Goal: Task Accomplishment & Management: Manage account settings

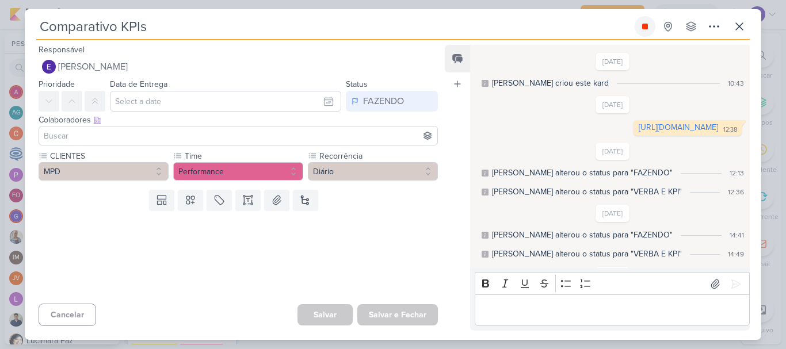
scroll to position [230, 0]
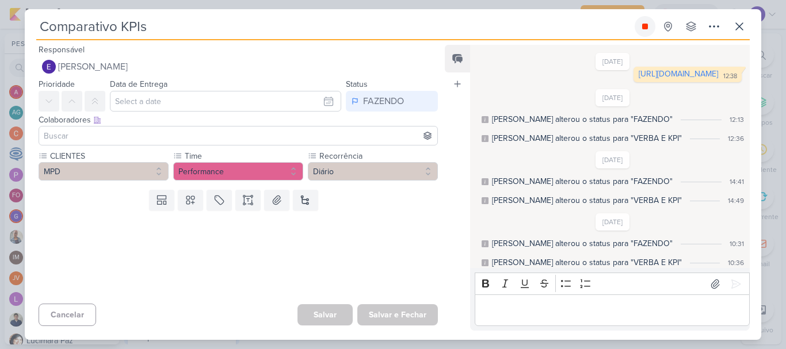
click at [637, 26] on button at bounding box center [644, 26] width 21 height 21
click at [731, 23] on button at bounding box center [739, 26] width 21 height 21
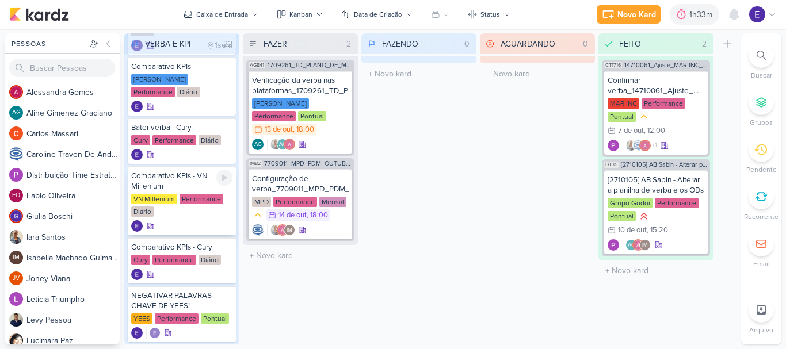
scroll to position [460, 0]
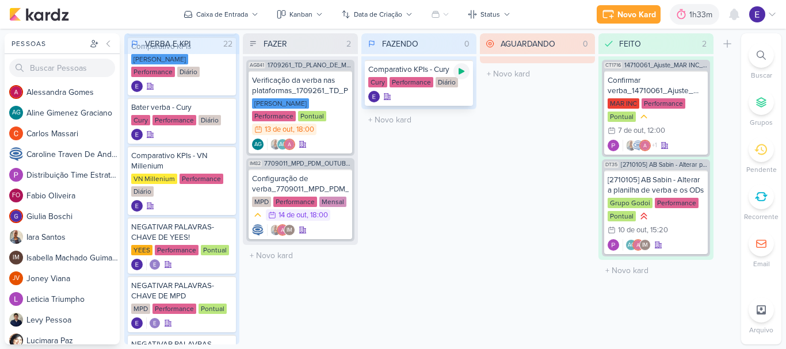
click at [461, 74] on icon at bounding box center [461, 71] width 6 height 6
click at [438, 99] on div at bounding box center [418, 97] width 101 height 12
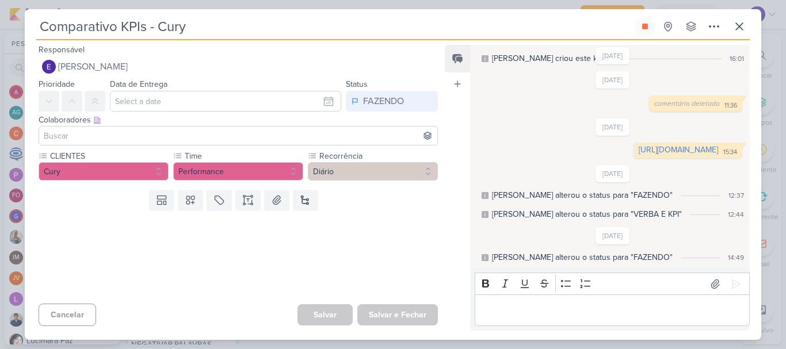
scroll to position [24, 0]
click at [638, 155] on link "[URL][DOMAIN_NAME]" at bounding box center [677, 151] width 79 height 10
click at [647, 28] on icon at bounding box center [645, 27] width 6 height 6
click at [748, 28] on button at bounding box center [739, 26] width 21 height 21
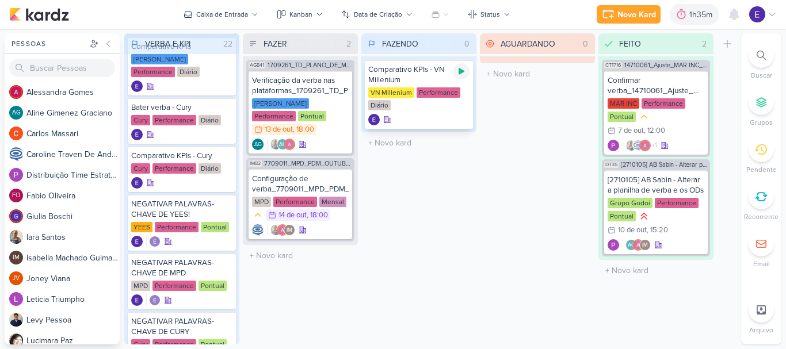
click at [457, 75] on icon at bounding box center [461, 71] width 9 height 9
click at [427, 115] on div at bounding box center [418, 120] width 101 height 12
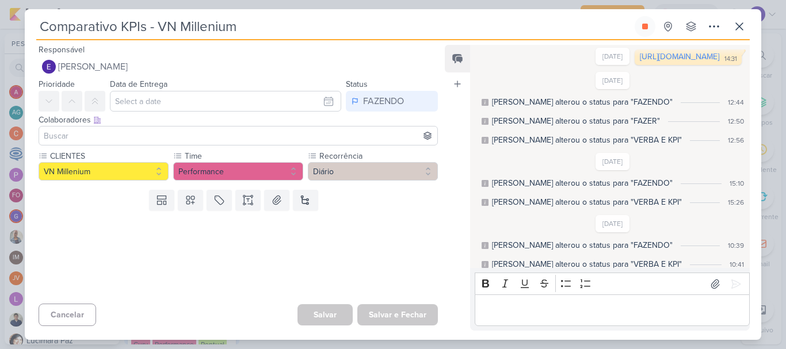
scroll to position [35, 0]
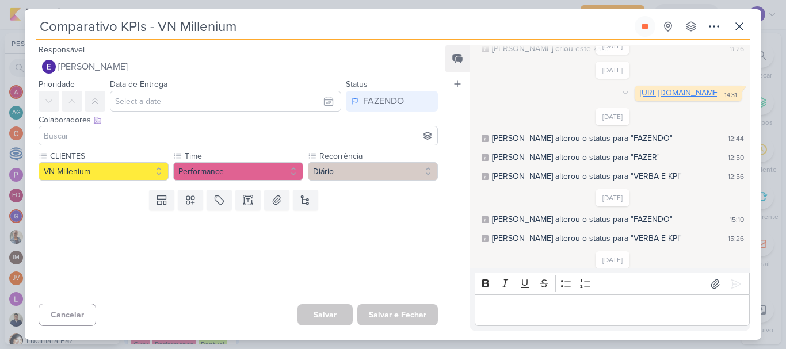
click at [640, 98] on link "[URL][DOMAIN_NAME]" at bounding box center [679, 93] width 79 height 10
click at [647, 25] on icon at bounding box center [645, 27] width 6 height 6
click at [735, 32] on icon at bounding box center [739, 27] width 14 height 14
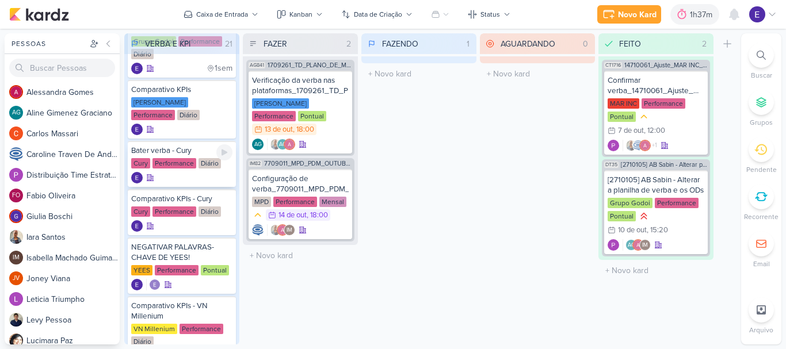
scroll to position [345, 0]
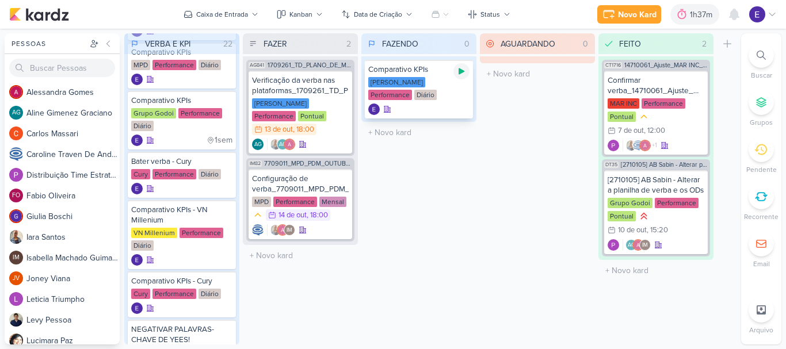
click at [461, 72] on icon at bounding box center [461, 71] width 6 height 6
click at [447, 97] on div "[PERSON_NAME] Performance Diário" at bounding box center [418, 89] width 101 height 24
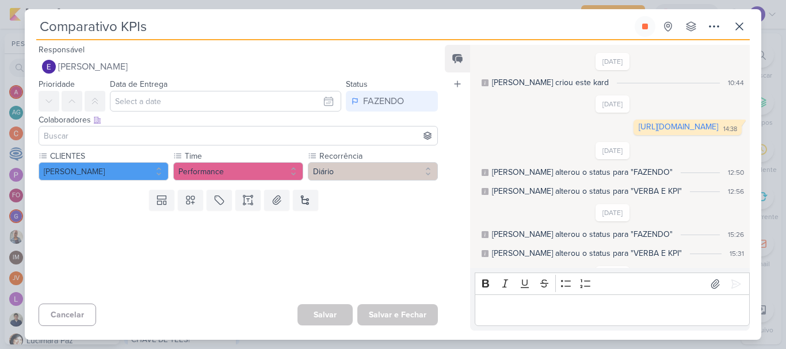
scroll to position [0, 0]
click at [638, 132] on link "[URL][DOMAIN_NAME]" at bounding box center [677, 128] width 79 height 10
click at [640, 20] on button at bounding box center [644, 26] width 21 height 21
click at [740, 24] on icon at bounding box center [739, 27] width 14 height 14
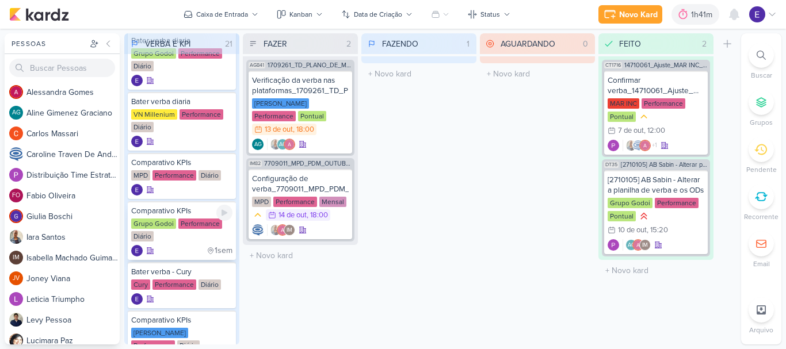
scroll to position [230, 0]
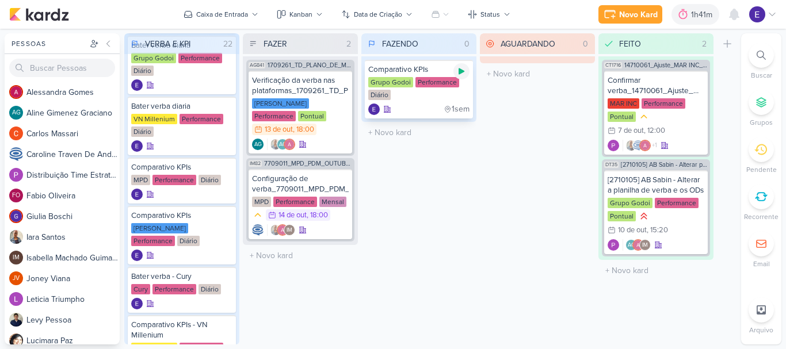
click at [466, 75] on div at bounding box center [461, 71] width 16 height 16
click at [422, 109] on div "1sem" at bounding box center [418, 110] width 101 height 12
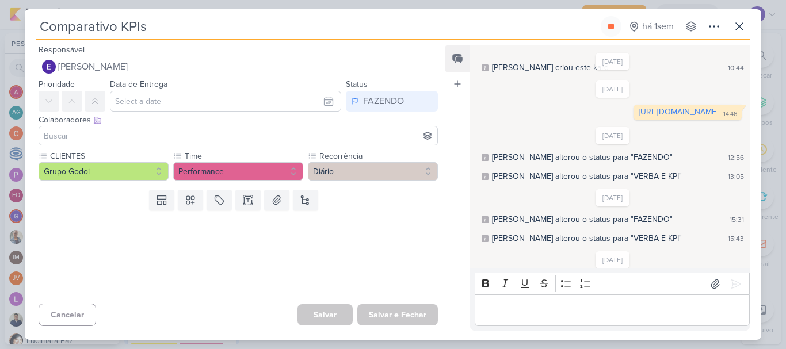
scroll to position [0, 0]
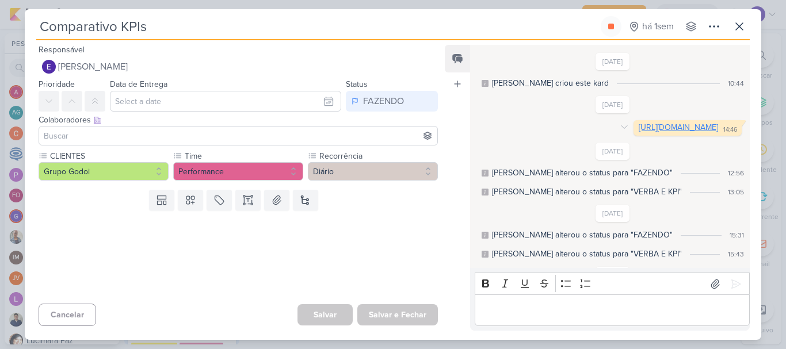
click at [638, 132] on link "[URL][DOMAIN_NAME]" at bounding box center [677, 128] width 79 height 10
click at [603, 25] on button at bounding box center [611, 26] width 21 height 21
click at [733, 26] on icon at bounding box center [739, 27] width 14 height 14
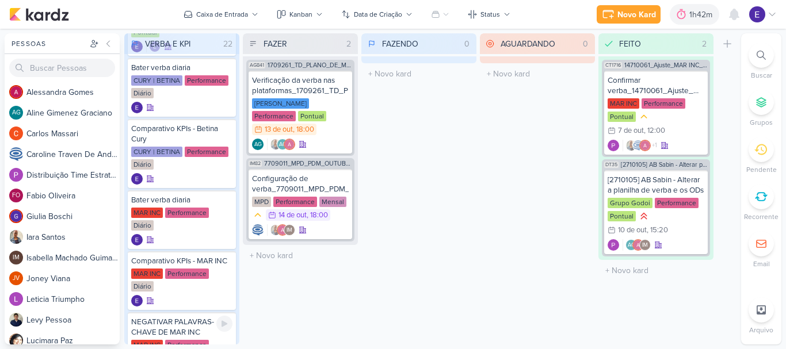
scroll to position [915, 0]
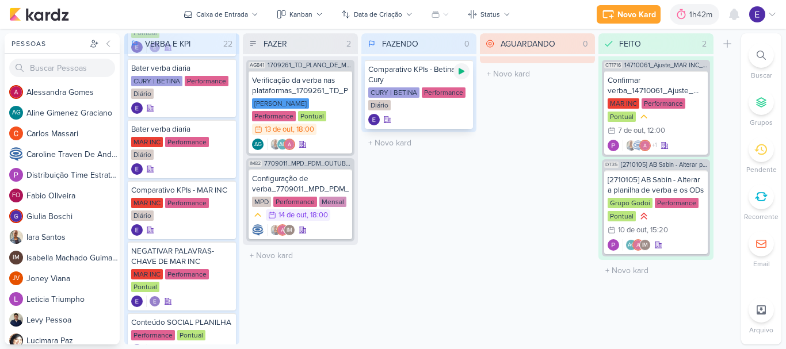
click at [460, 78] on div at bounding box center [461, 71] width 16 height 16
click at [448, 101] on div "CURY | BETINA Performance Diário" at bounding box center [418, 99] width 101 height 24
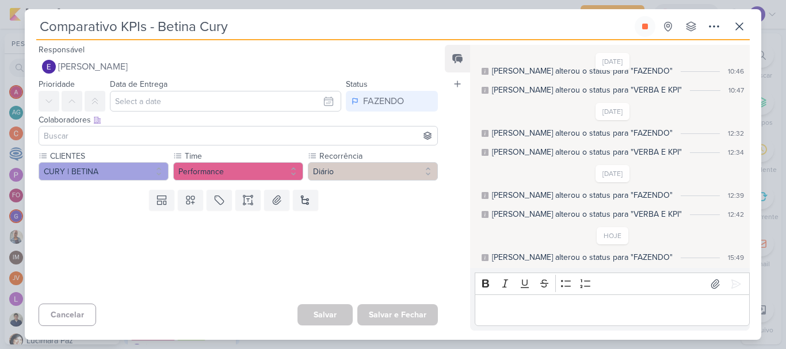
scroll to position [0, 0]
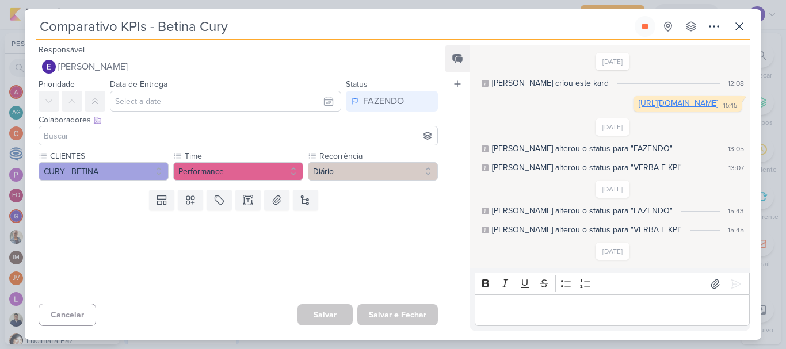
click at [638, 105] on link "[URL][DOMAIN_NAME]" at bounding box center [677, 103] width 79 height 10
click at [651, 28] on button at bounding box center [644, 26] width 21 height 21
click at [732, 26] on icon at bounding box center [739, 27] width 14 height 14
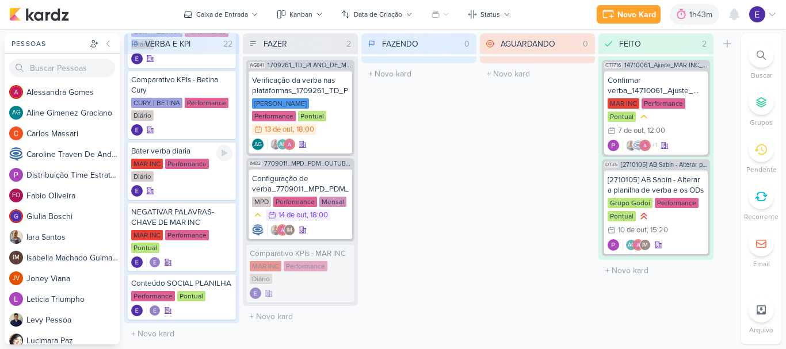
scroll to position [969, 0]
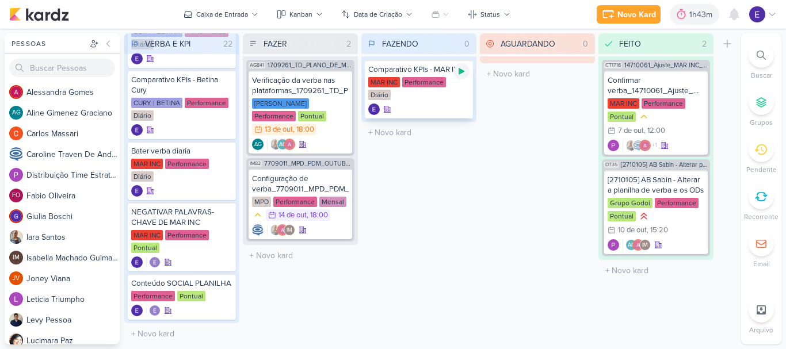
click at [462, 72] on icon at bounding box center [461, 71] width 6 height 6
click at [453, 93] on div "MAR INC Performance Diário" at bounding box center [418, 89] width 101 height 24
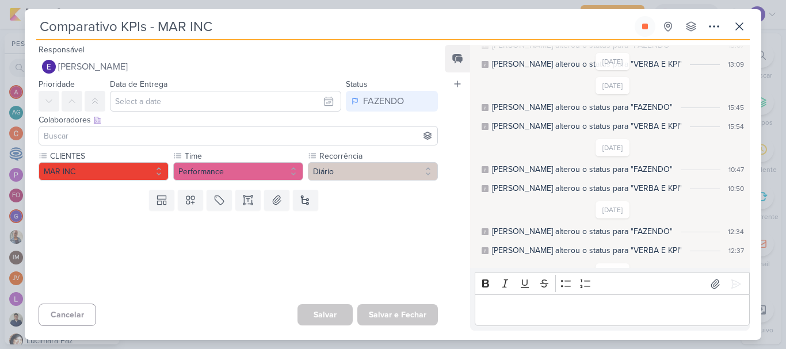
scroll to position [0, 0]
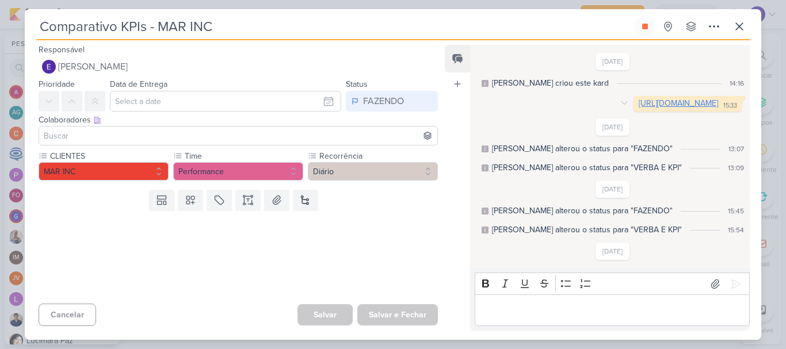
click at [638, 108] on link "[URL][DOMAIN_NAME]" at bounding box center [677, 103] width 79 height 10
click at [644, 28] on icon at bounding box center [645, 27] width 6 height 6
click at [737, 26] on icon at bounding box center [739, 27] width 14 height 14
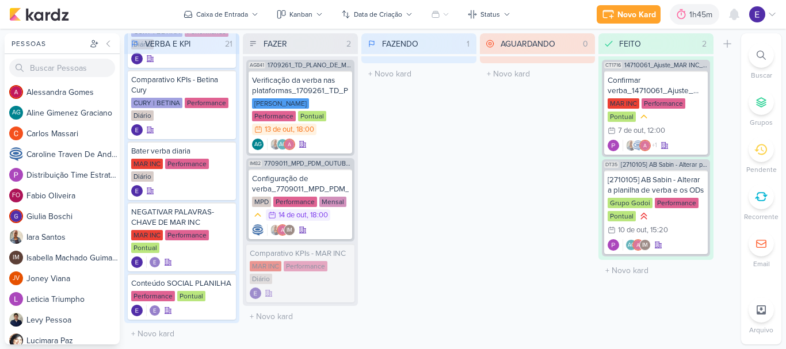
scroll to position [1030, 0]
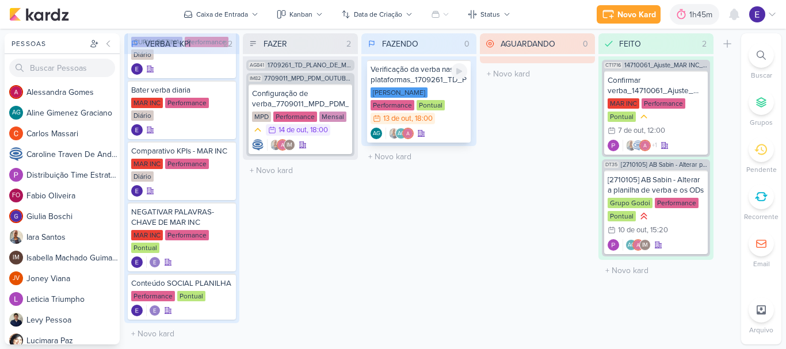
click at [454, 72] on icon at bounding box center [458, 71] width 9 height 9
click at [435, 113] on div "13/10 [DATE] 18:00" at bounding box center [402, 119] width 64 height 12
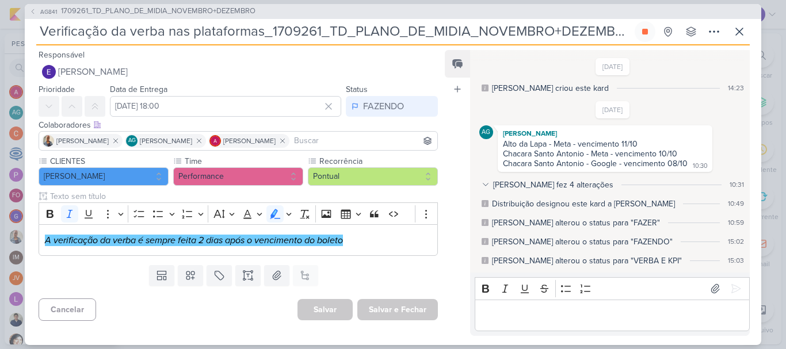
scroll to position [206, 0]
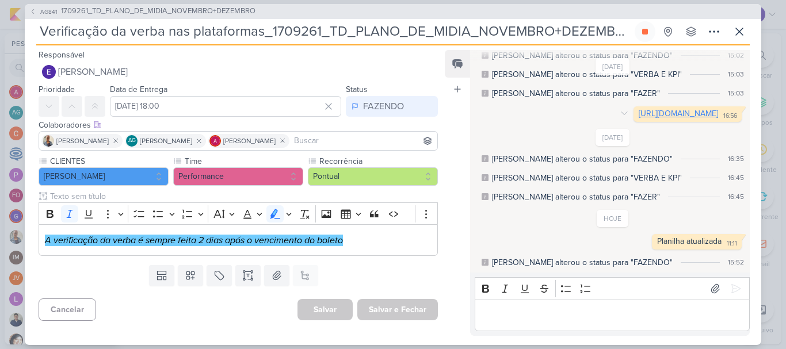
click at [638, 109] on link "[URL][DOMAIN_NAME]" at bounding box center [677, 114] width 79 height 10
click at [636, 112] on div "[URL][DOMAIN_NAME] 16:56" at bounding box center [688, 114] width 104 height 11
click at [638, 109] on link "[URL][DOMAIN_NAME]" at bounding box center [677, 114] width 79 height 10
click at [646, 32] on icon at bounding box center [645, 32] width 6 height 6
click at [374, 114] on button "FAZENDO" at bounding box center [392, 106] width 92 height 21
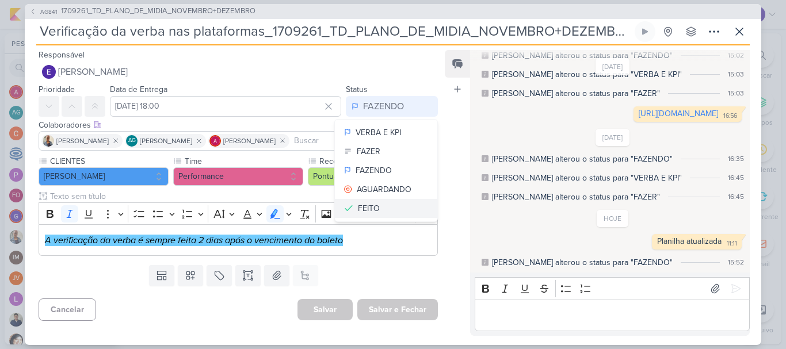
click at [366, 207] on div "FEITO" at bounding box center [369, 208] width 22 height 12
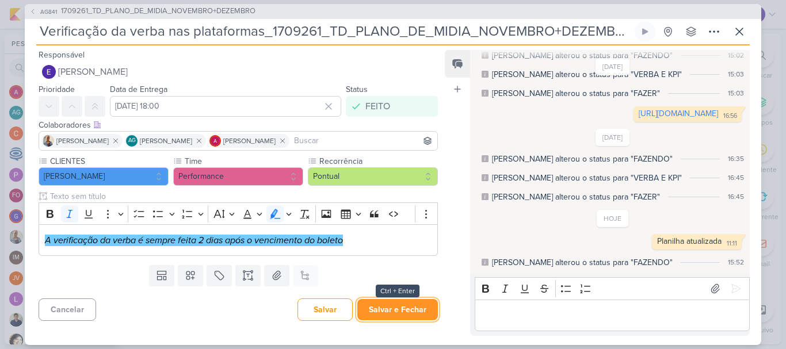
click at [383, 303] on button "Salvar e Fechar" at bounding box center [397, 309] width 81 height 21
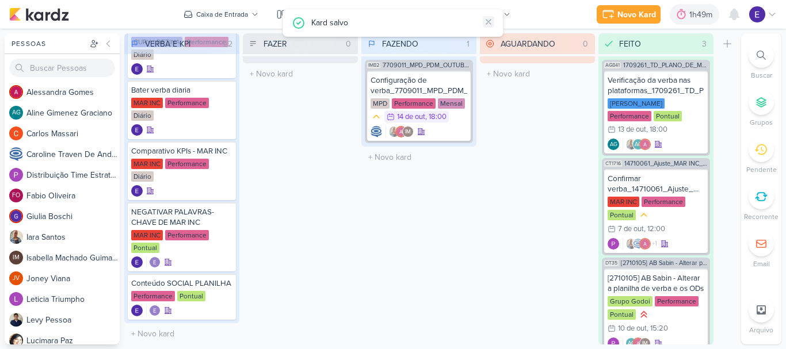
click at [485, 20] on icon at bounding box center [488, 21] width 9 height 9
click at [433, 124] on div "Configuração de verba_7709011_MPD_PDM_OUTUBRO MPD Performance Mensal 14/10 [DAT…" at bounding box center [419, 106] width 104 height 70
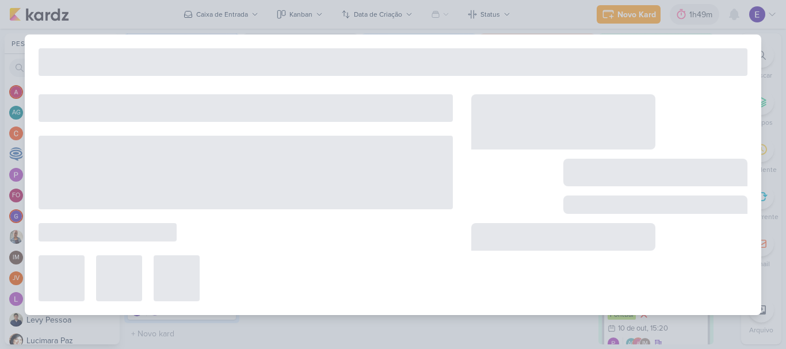
type input "Configuração de verba_7709011_MPD_PDM_OUTUBRO"
type input "[DATE] 18:00"
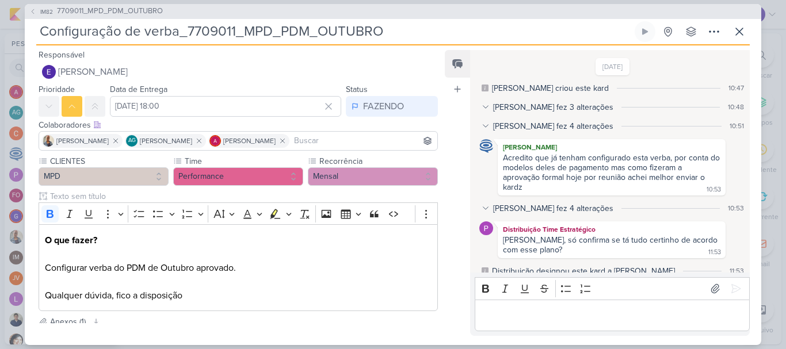
scroll to position [243, 0]
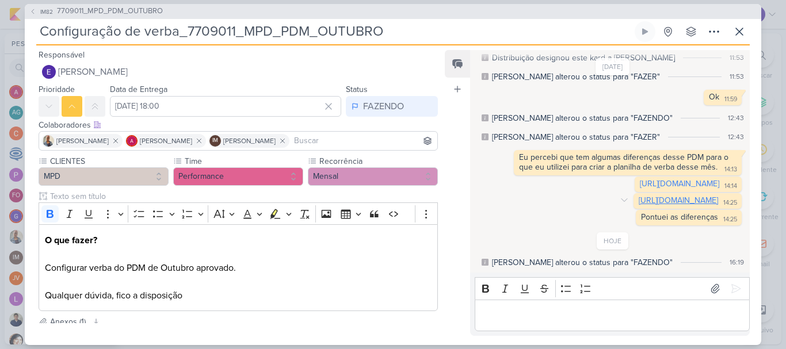
click at [638, 196] on link "[URL][DOMAIN_NAME]" at bounding box center [677, 201] width 79 height 10
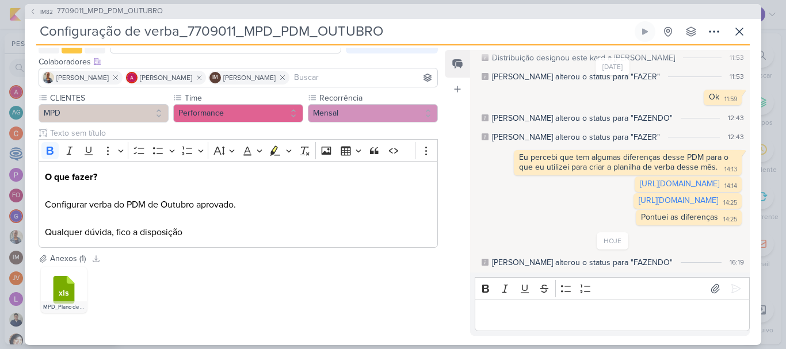
scroll to position [119, 0]
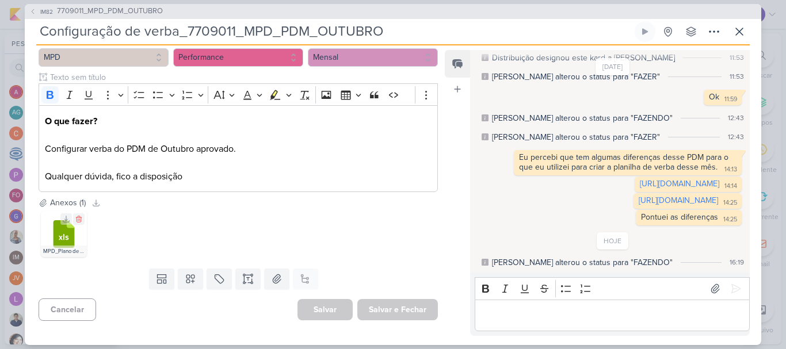
click at [66, 244] on icon at bounding box center [63, 234] width 21 height 28
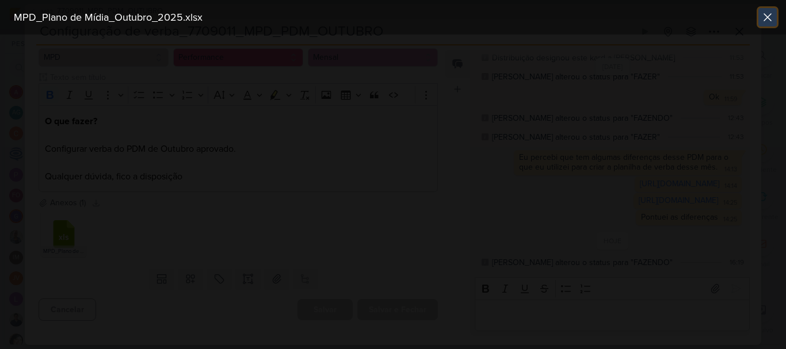
click at [768, 17] on icon at bounding box center [767, 17] width 7 height 7
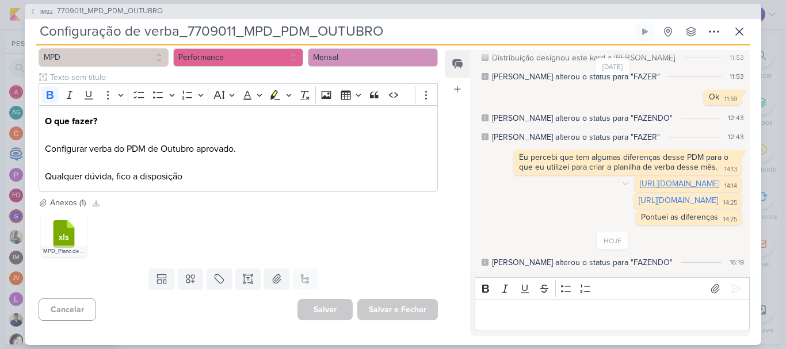
click at [640, 179] on link "[URL][DOMAIN_NAME]" at bounding box center [679, 184] width 79 height 10
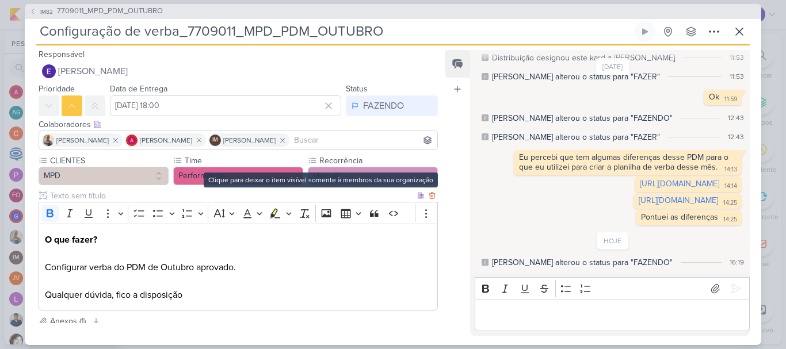
scroll to position [0, 0]
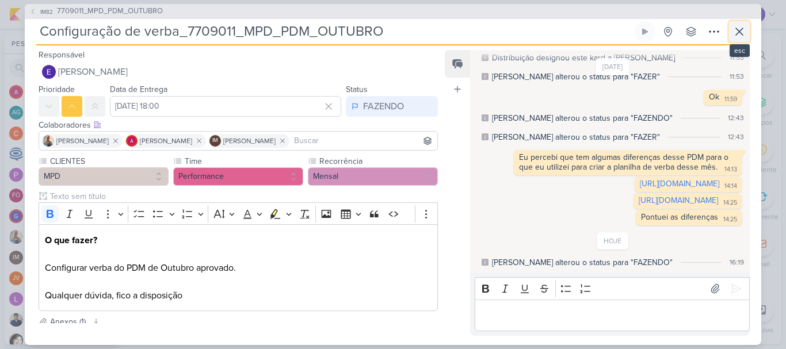
click at [740, 38] on icon at bounding box center [739, 32] width 14 height 14
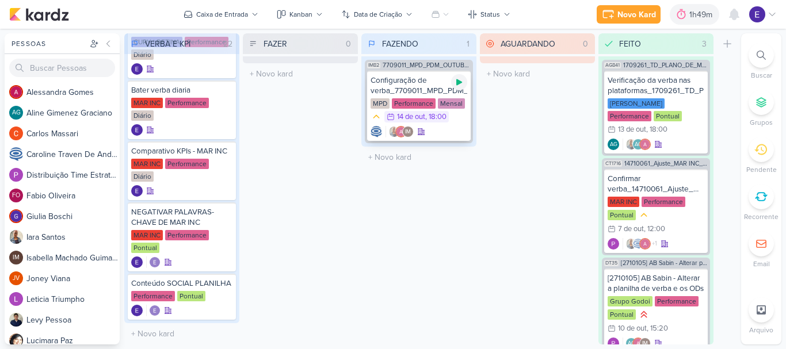
click at [457, 83] on icon at bounding box center [459, 82] width 6 height 6
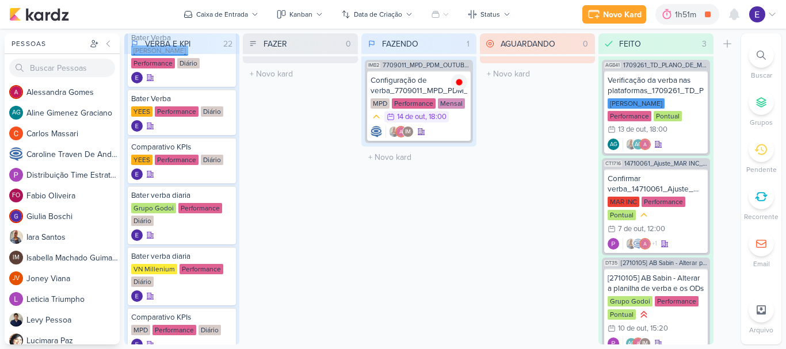
scroll to position [52, 0]
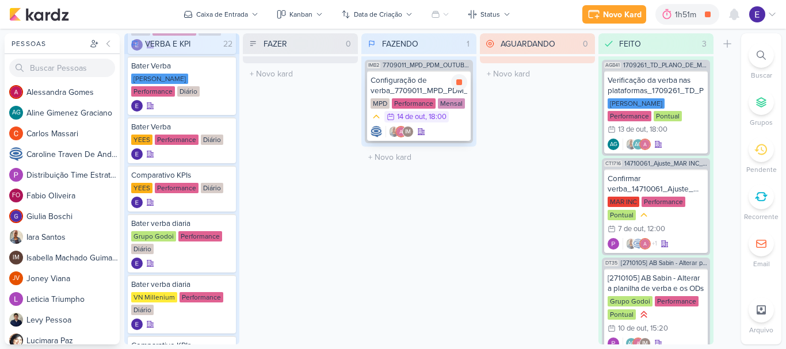
click at [421, 125] on div "Configuração de verba_7709011_MPD_PDM_OUTUBRO MPD Performance Mensal 14/10 [DAT…" at bounding box center [419, 106] width 104 height 70
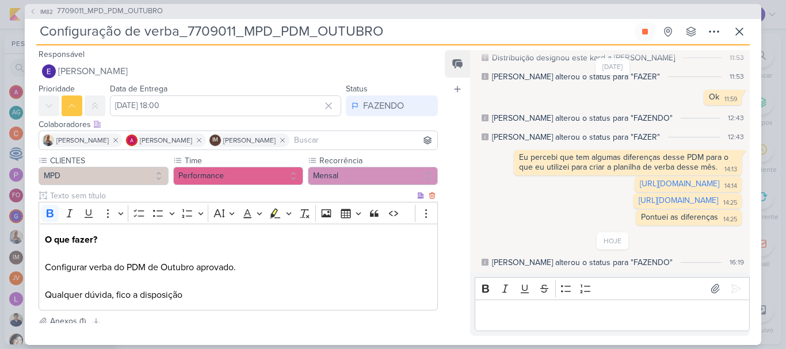
scroll to position [0, 0]
click at [740, 33] on icon at bounding box center [739, 32] width 14 height 14
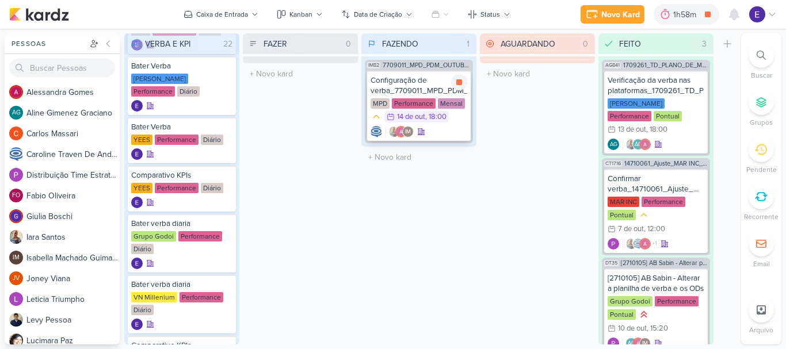
click at [446, 120] on div ", 18:00" at bounding box center [435, 116] width 21 height 7
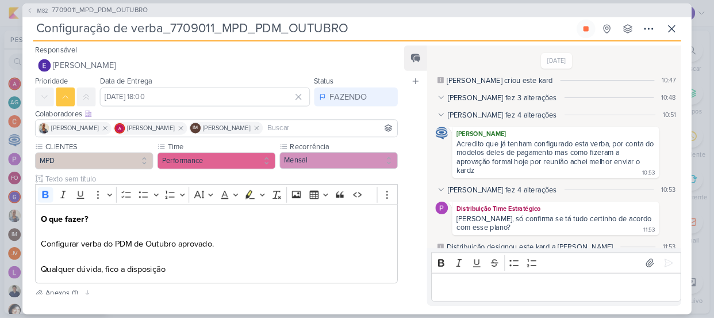
scroll to position [243, 0]
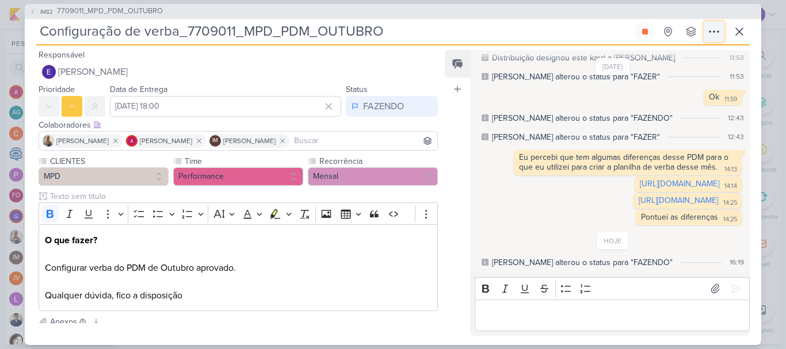
click at [712, 34] on icon at bounding box center [714, 32] width 14 height 14
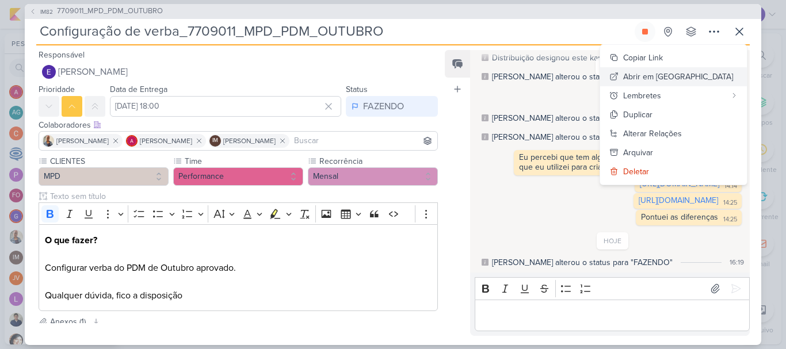
click at [690, 68] on button "Abrir em [GEOGRAPHIC_DATA]" at bounding box center [673, 76] width 147 height 19
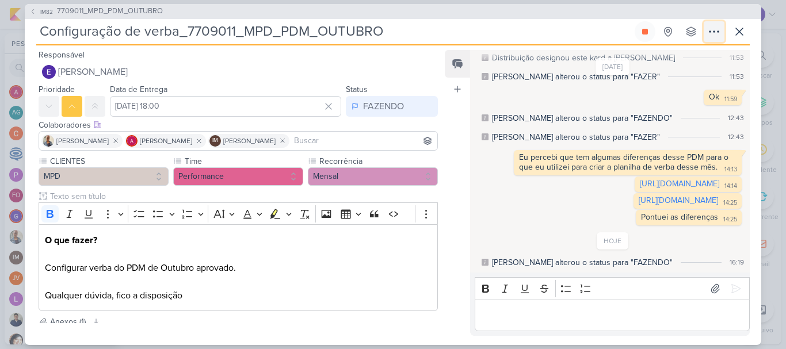
click at [715, 29] on icon at bounding box center [714, 32] width 14 height 14
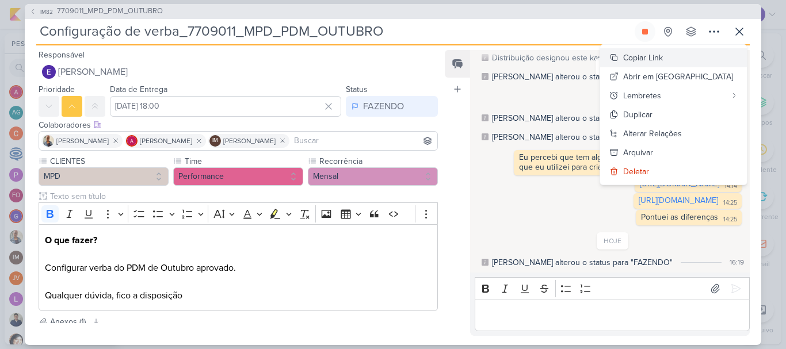
click at [706, 49] on button "Copiar Link" at bounding box center [673, 57] width 147 height 19
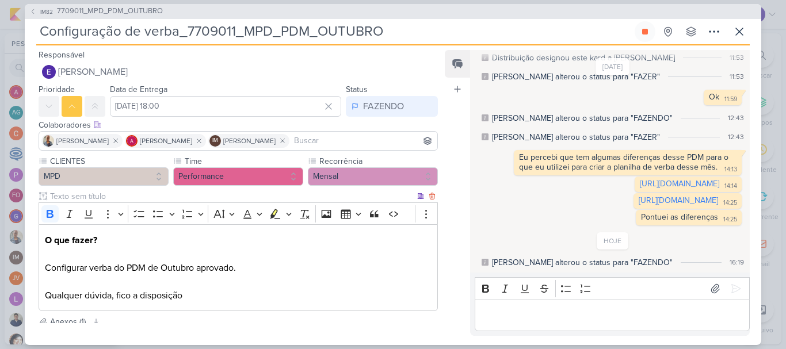
click at [369, 349] on div "IM82 7709011_MPD_PDM_OUTUBRO Configuração de verba_7709011_MPD_PDM_OUTUBRO" at bounding box center [393, 174] width 786 height 349
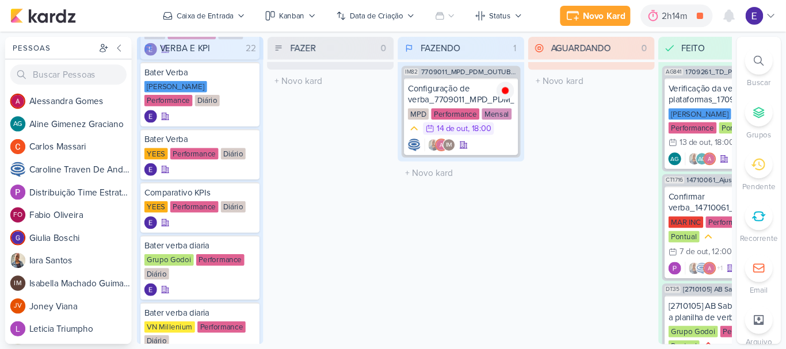
scroll to position [52, 0]
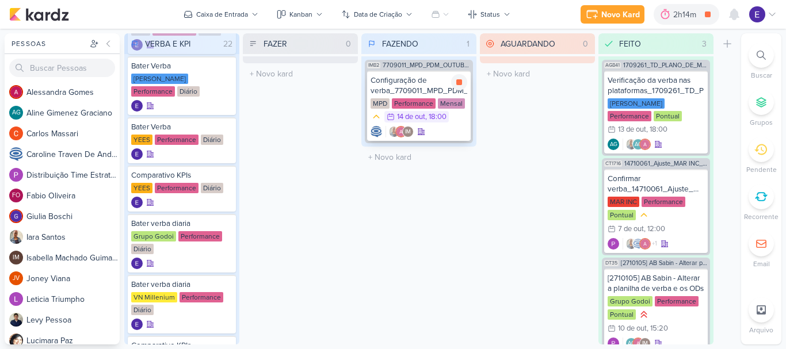
click at [460, 127] on div "IM" at bounding box center [418, 132] width 97 height 12
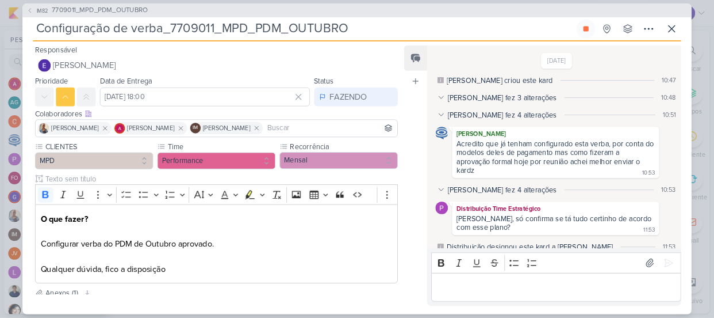
scroll to position [243, 0]
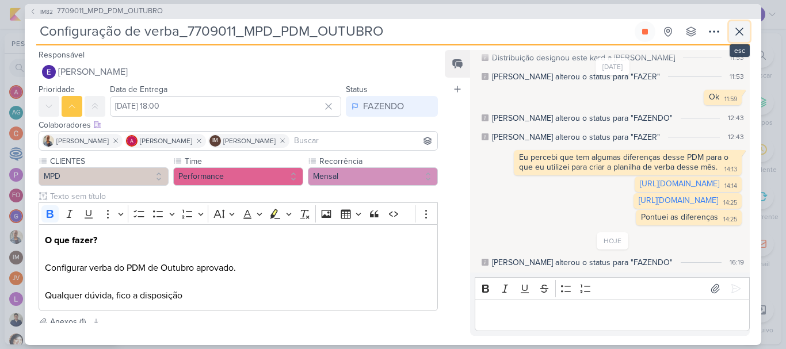
click at [744, 28] on icon at bounding box center [739, 32] width 14 height 14
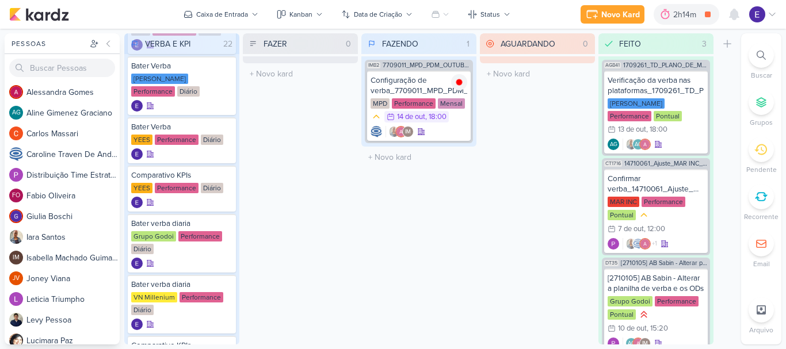
click at [463, 196] on div "FAZENDO 1 Mover Para Esquerda Mover Para Direita [GEOGRAPHIC_DATA] IM82 7709011…" at bounding box center [418, 188] width 115 height 311
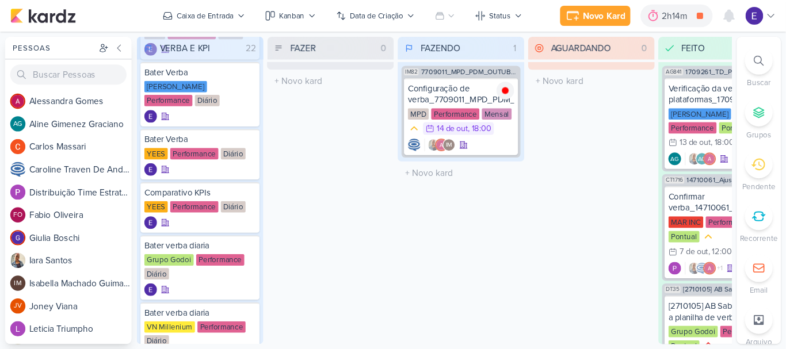
scroll to position [52, 0]
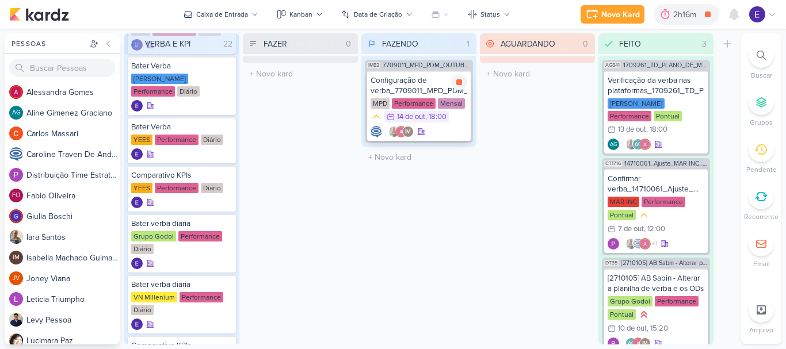
click at [449, 122] on div "14/10 [DATE] 18:00" at bounding box center [416, 117] width 64 height 12
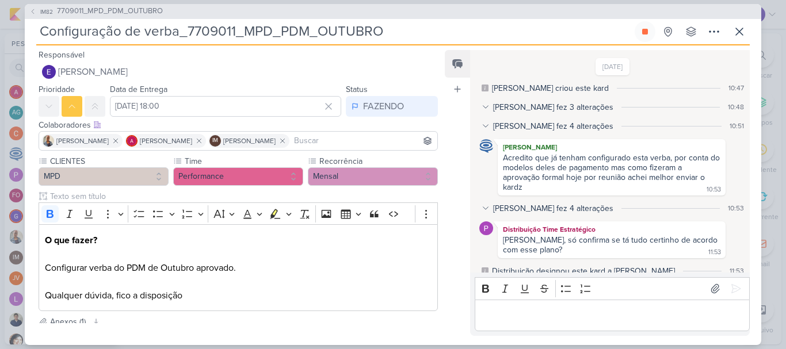
scroll to position [243, 0]
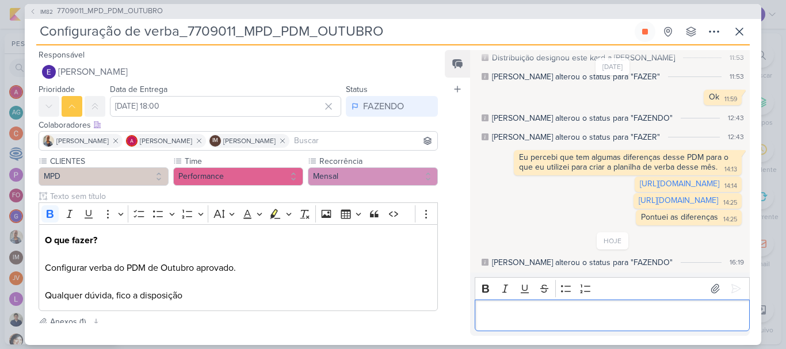
click at [563, 309] on p "Editor editing area: main" at bounding box center [611, 315] width 263 height 14
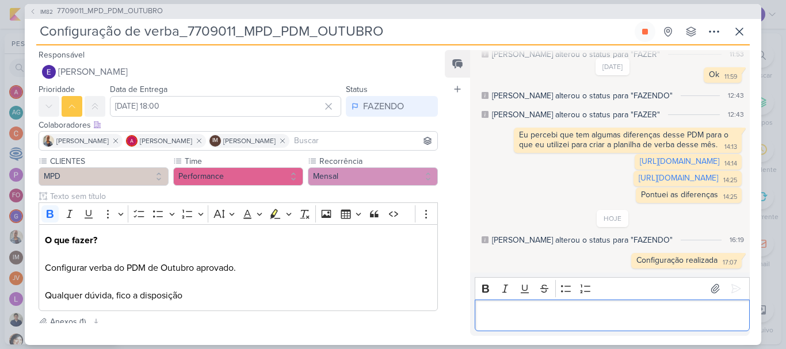
scroll to position [265, 0]
click at [651, 33] on button at bounding box center [644, 31] width 21 height 21
click at [394, 100] on div "FAZENDO" at bounding box center [383, 107] width 41 height 14
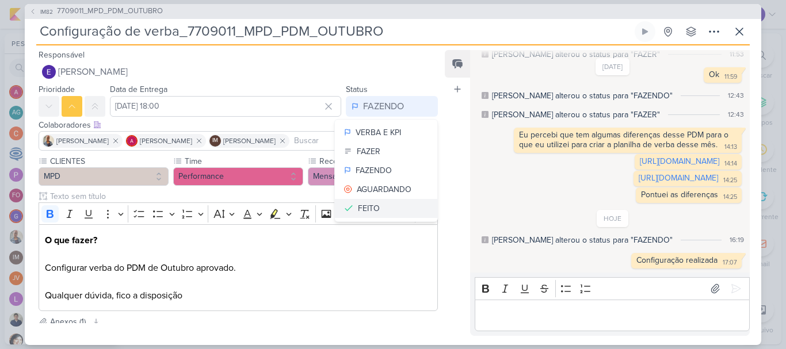
click at [372, 203] on div "FEITO" at bounding box center [369, 208] width 22 height 12
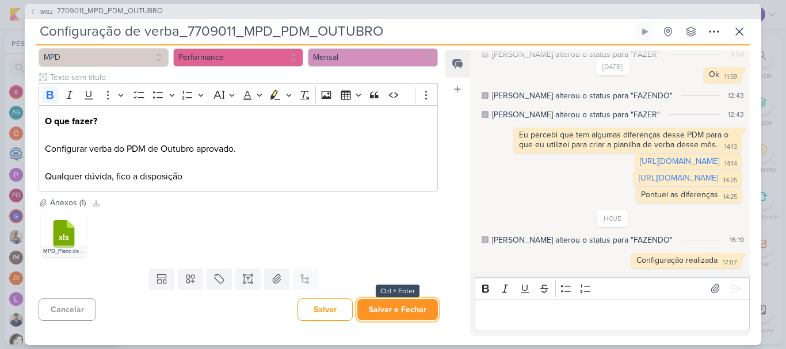
click at [399, 308] on button "Salvar e Fechar" at bounding box center [397, 309] width 81 height 21
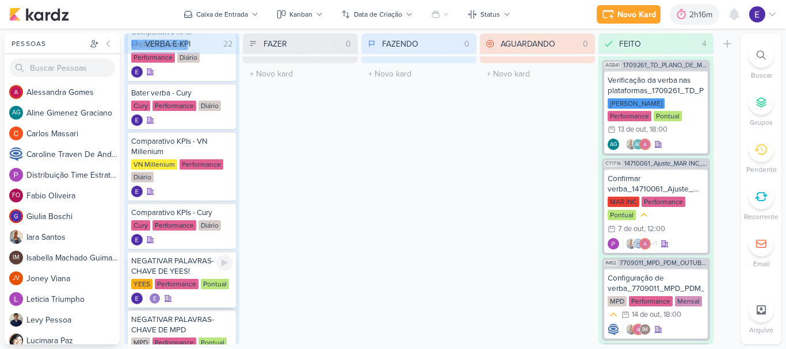
scroll to position [454, 0]
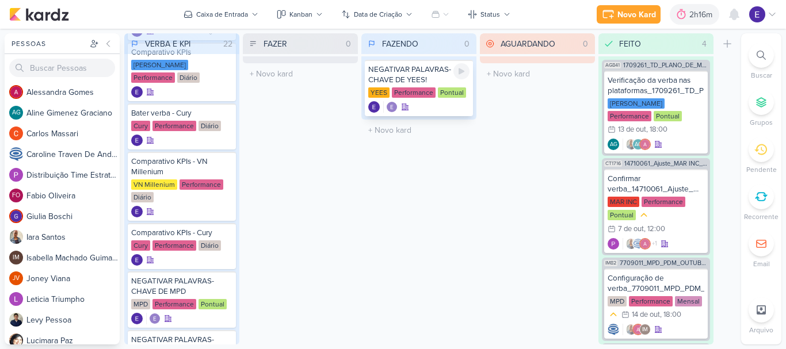
click at [456, 70] on div at bounding box center [461, 71] width 16 height 16
